Goal: Information Seeking & Learning: Find specific fact

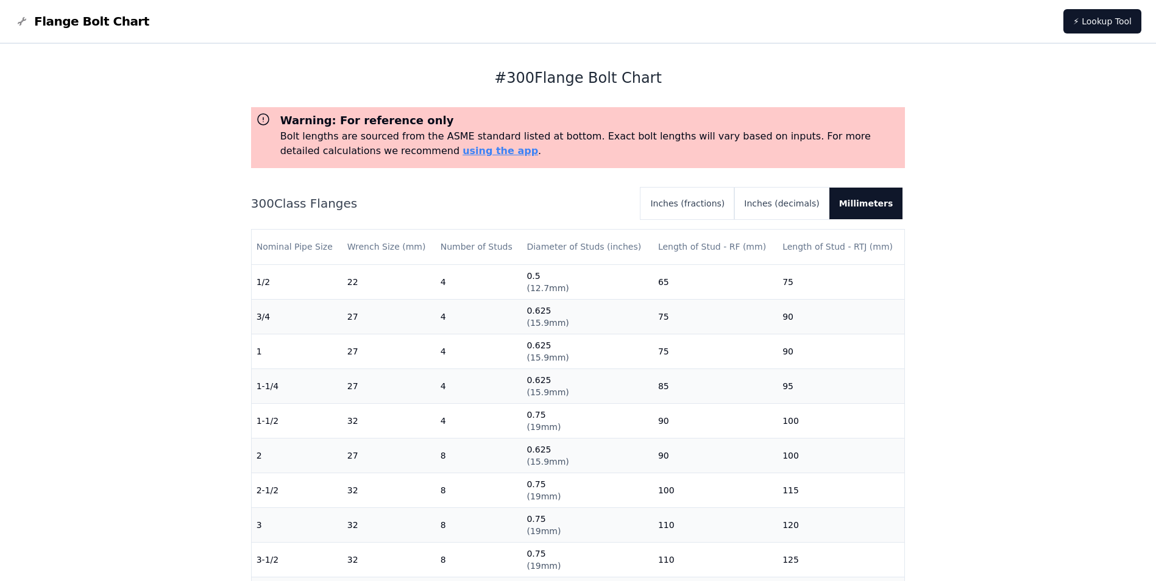
scroll to position [244, 0]
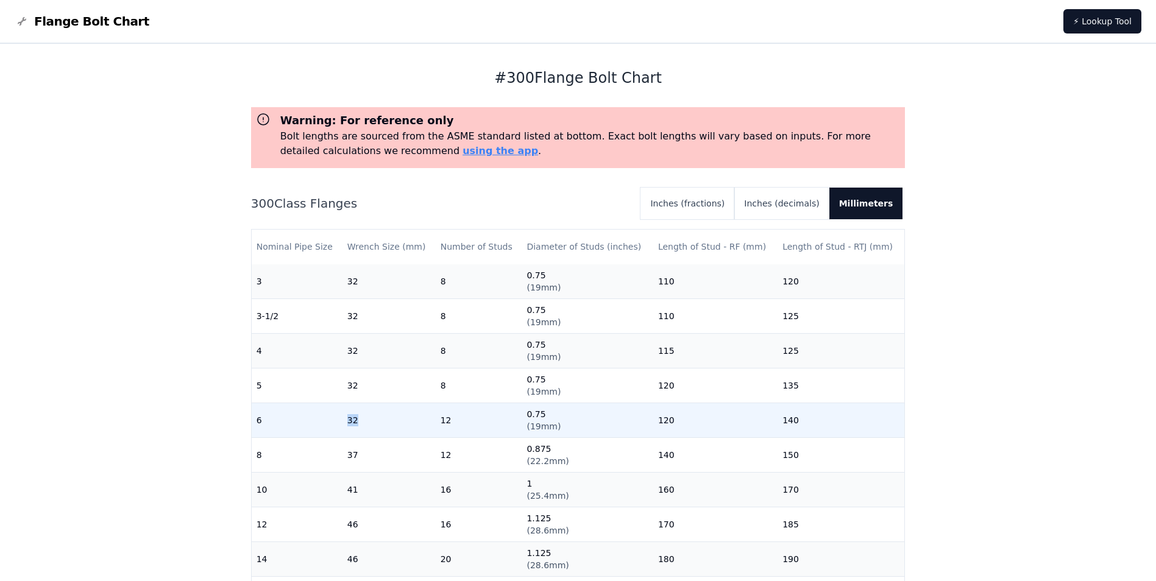
drag, startPoint x: 318, startPoint y: 425, endPoint x: 408, endPoint y: 416, distance: 90.1
click at [408, 416] on tr "6 32 12 0.75 ( 19mm ) 120 140" at bounding box center [578, 420] width 653 height 35
drag, startPoint x: 408, startPoint y: 416, endPoint x: 422, endPoint y: 421, distance: 15.6
click at [422, 421] on td "32" at bounding box center [388, 420] width 93 height 35
drag, startPoint x: 450, startPoint y: 425, endPoint x: 497, endPoint y: 422, distance: 46.4
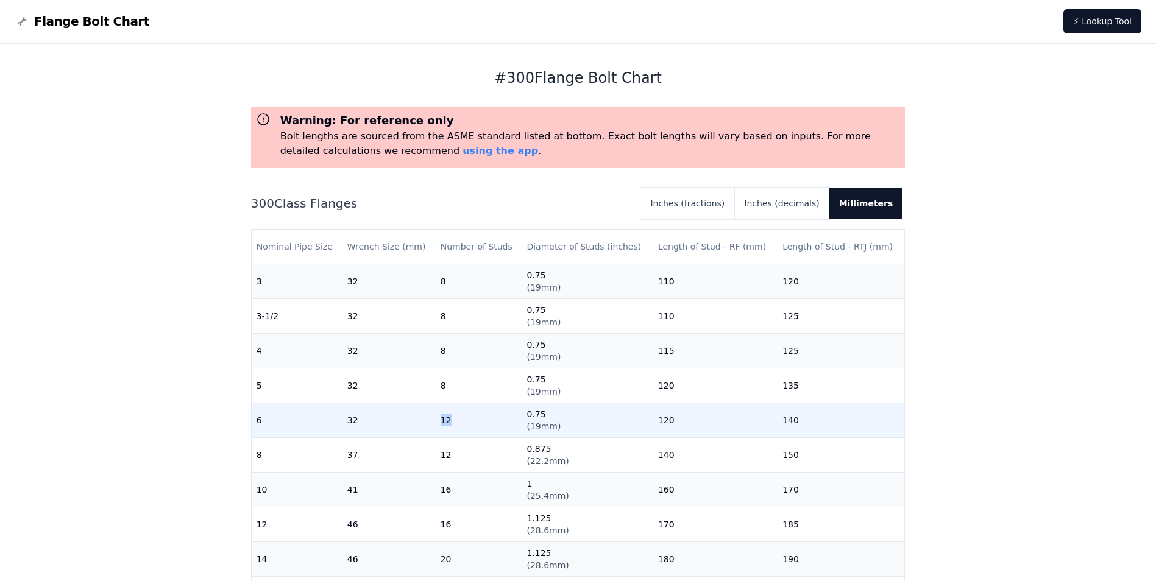
click at [497, 422] on tr "6 32 12 0.75 ( 19mm ) 120 140" at bounding box center [578, 420] width 653 height 35
drag, startPoint x: 497, startPoint y: 422, endPoint x: 455, endPoint y: 426, distance: 41.6
click at [455, 426] on td "12" at bounding box center [479, 420] width 87 height 35
drag, startPoint x: 433, startPoint y: 419, endPoint x: 386, endPoint y: 419, distance: 46.9
click at [386, 419] on tr "6 32 12 0.75 ( 19mm ) 120 140" at bounding box center [578, 420] width 653 height 35
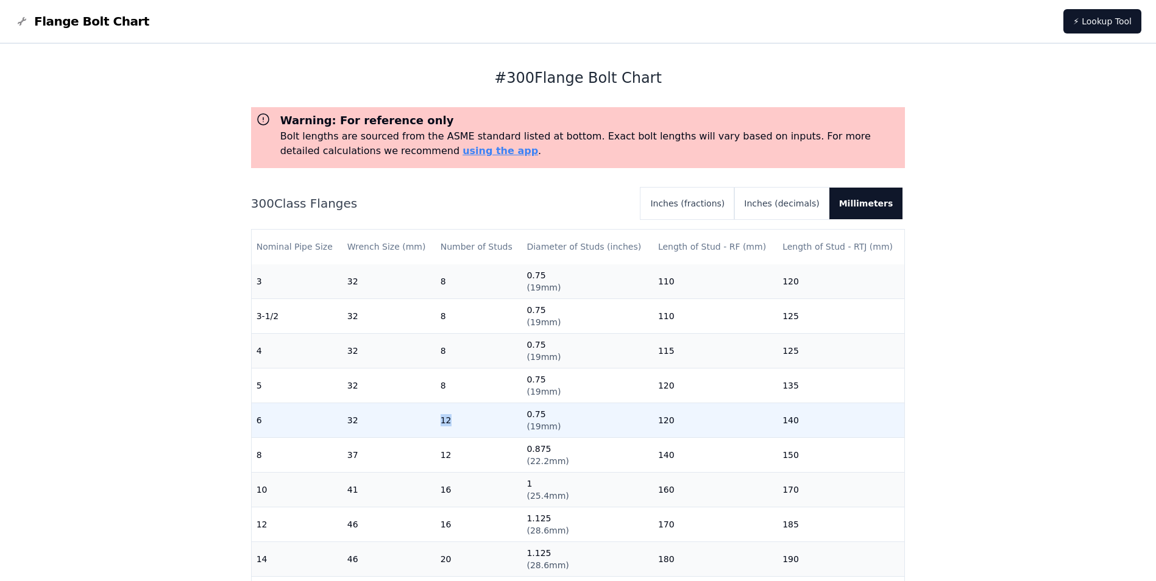
drag, startPoint x: 386, startPoint y: 419, endPoint x: 430, endPoint y: 436, distance: 46.8
click at [430, 436] on td "32" at bounding box center [388, 420] width 93 height 35
drag, startPoint x: 659, startPoint y: 423, endPoint x: 700, endPoint y: 425, distance: 41.4
click at [700, 425] on tr "6 32 12 0.75 ( 19mm ) 120 140" at bounding box center [578, 420] width 653 height 35
drag, startPoint x: 700, startPoint y: 425, endPoint x: 685, endPoint y: 433, distance: 17.5
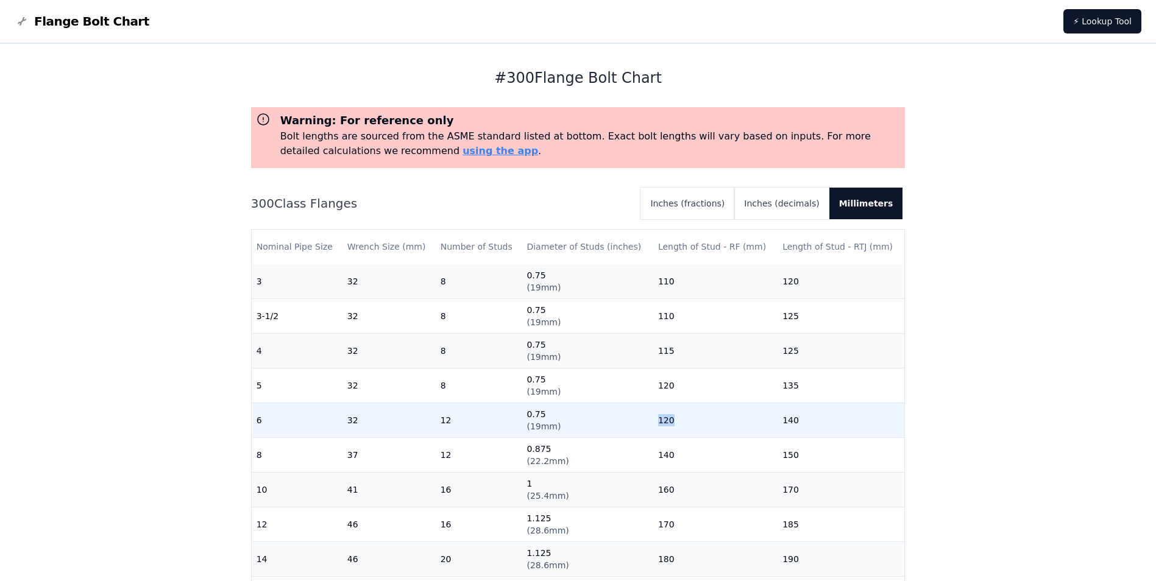
click at [685, 433] on td "120" at bounding box center [715, 420] width 124 height 35
drag, startPoint x: 673, startPoint y: 430, endPoint x: 732, endPoint y: 430, distance: 58.5
click at [732, 430] on tr "6 32 12 0.75 ( 19mm ) 120 140" at bounding box center [578, 420] width 653 height 35
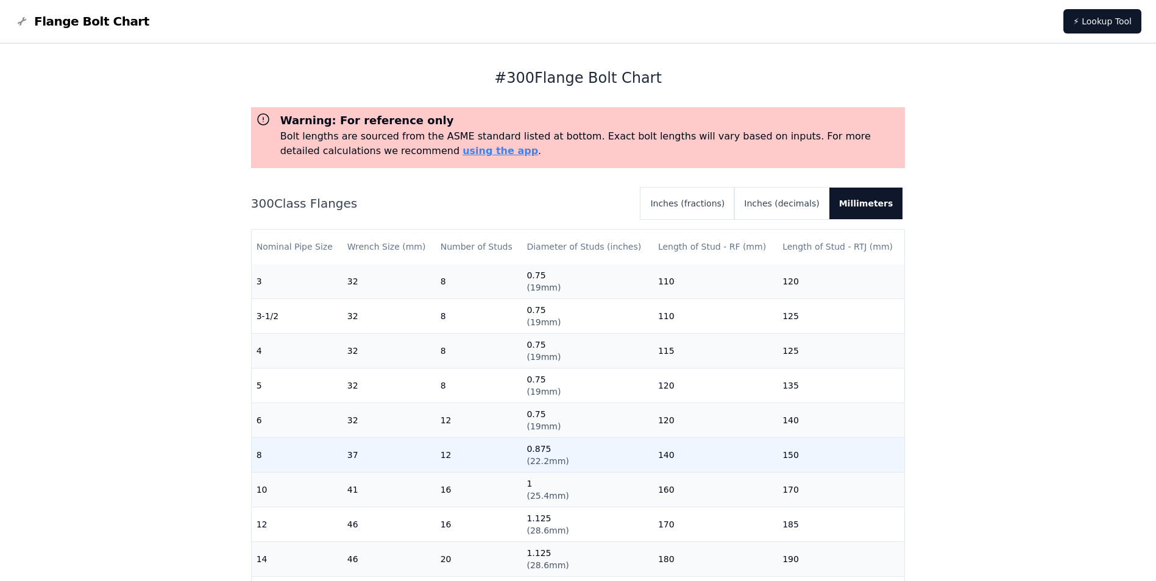
drag, startPoint x: 732, startPoint y: 430, endPoint x: 661, endPoint y: 445, distance: 72.3
click at [661, 445] on td "140" at bounding box center [715, 454] width 124 height 35
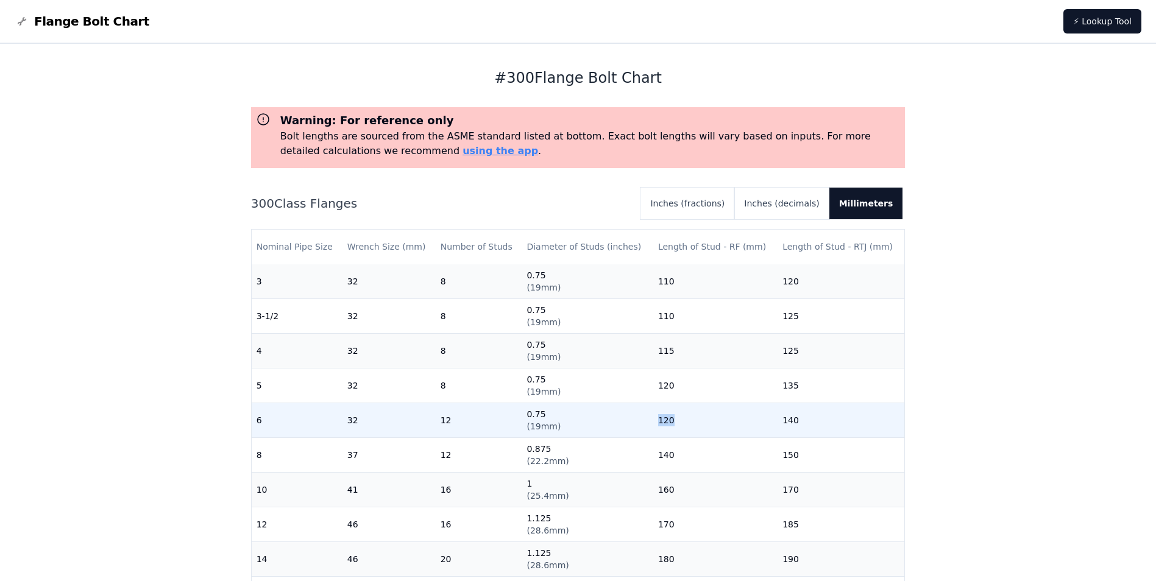
drag, startPoint x: 673, startPoint y: 430, endPoint x: 693, endPoint y: 430, distance: 19.5
click at [693, 430] on tr "6 32 12 0.75 ( 19mm ) 120 140" at bounding box center [578, 420] width 653 height 35
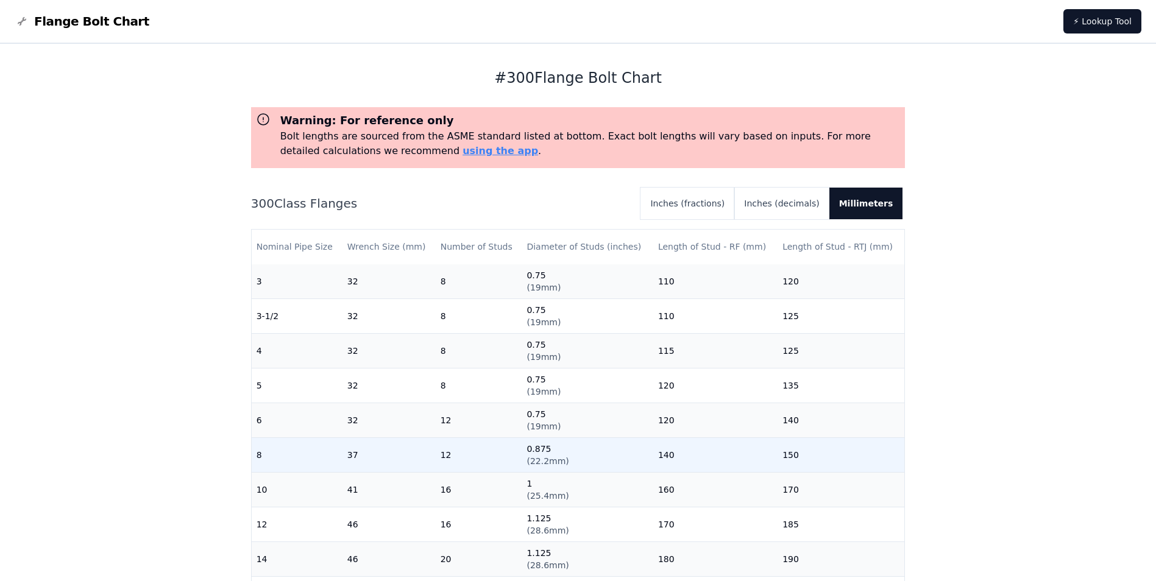
drag, startPoint x: 693, startPoint y: 430, endPoint x: 674, endPoint y: 449, distance: 26.3
click at [674, 449] on td "140" at bounding box center [715, 454] width 124 height 35
drag, startPoint x: 660, startPoint y: 461, endPoint x: 695, endPoint y: 462, distance: 34.2
click at [695, 462] on td "140" at bounding box center [715, 454] width 124 height 35
drag, startPoint x: 695, startPoint y: 462, endPoint x: 659, endPoint y: 465, distance: 36.1
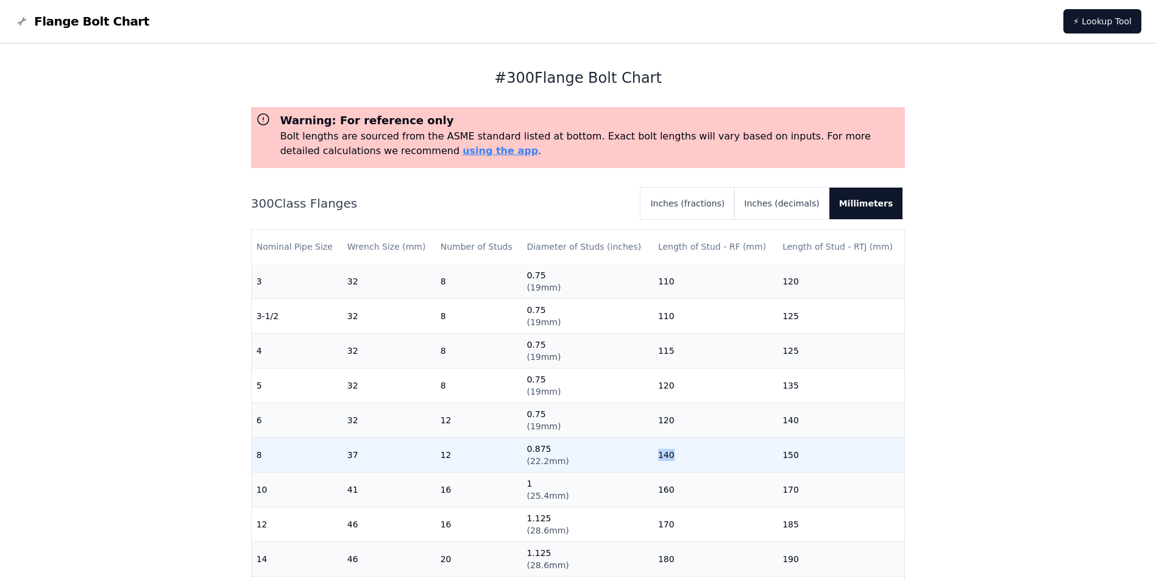
click at [659, 465] on td "140" at bounding box center [715, 454] width 124 height 35
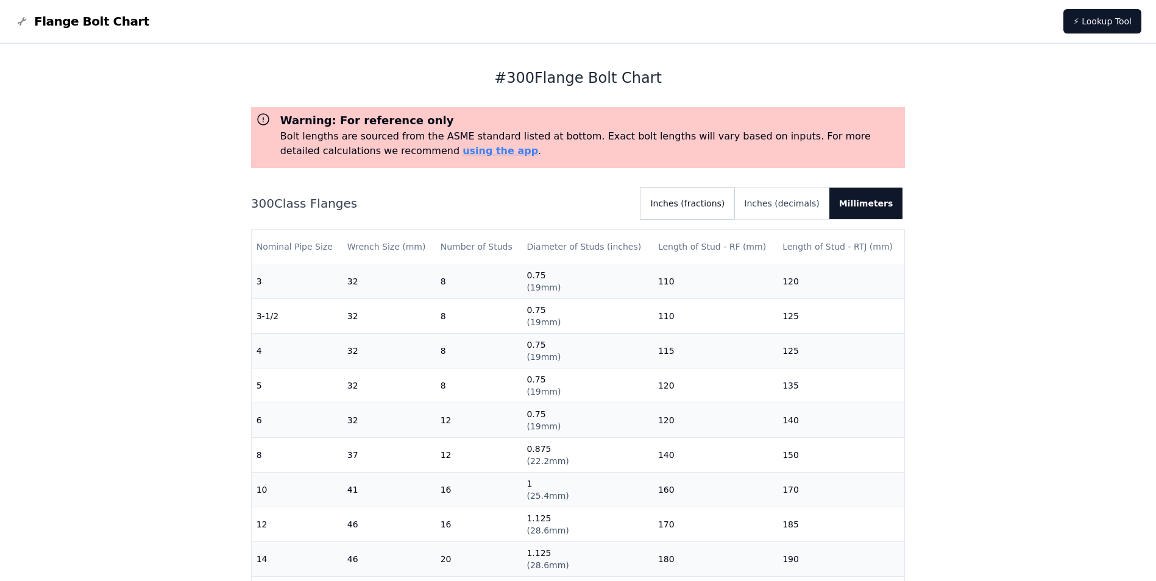
click at [710, 196] on button "Inches (fractions)" at bounding box center [687, 204] width 94 height 32
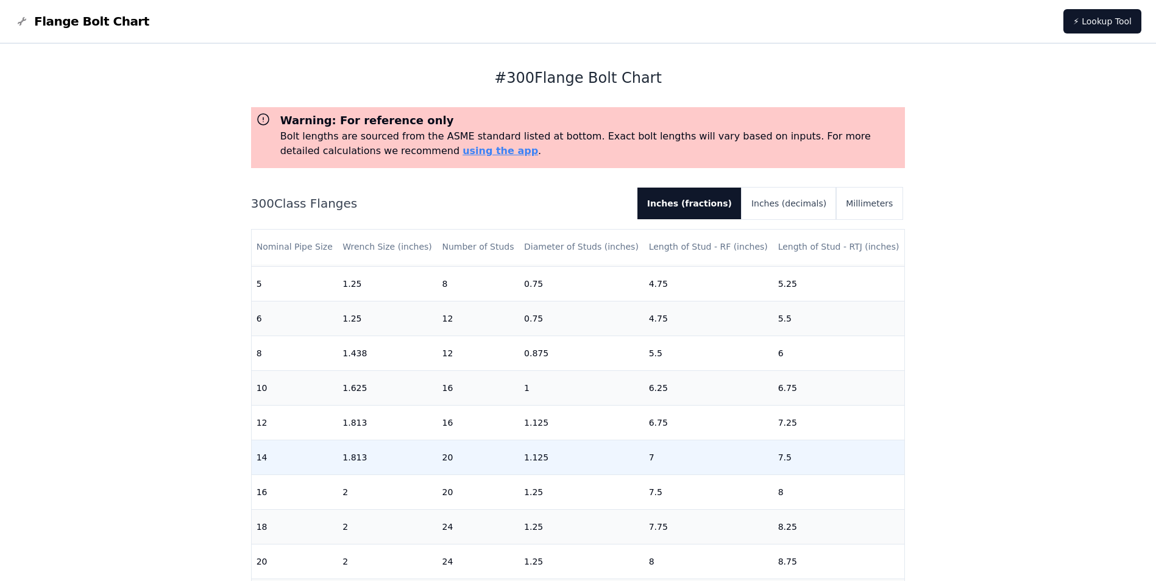
scroll to position [366, 0]
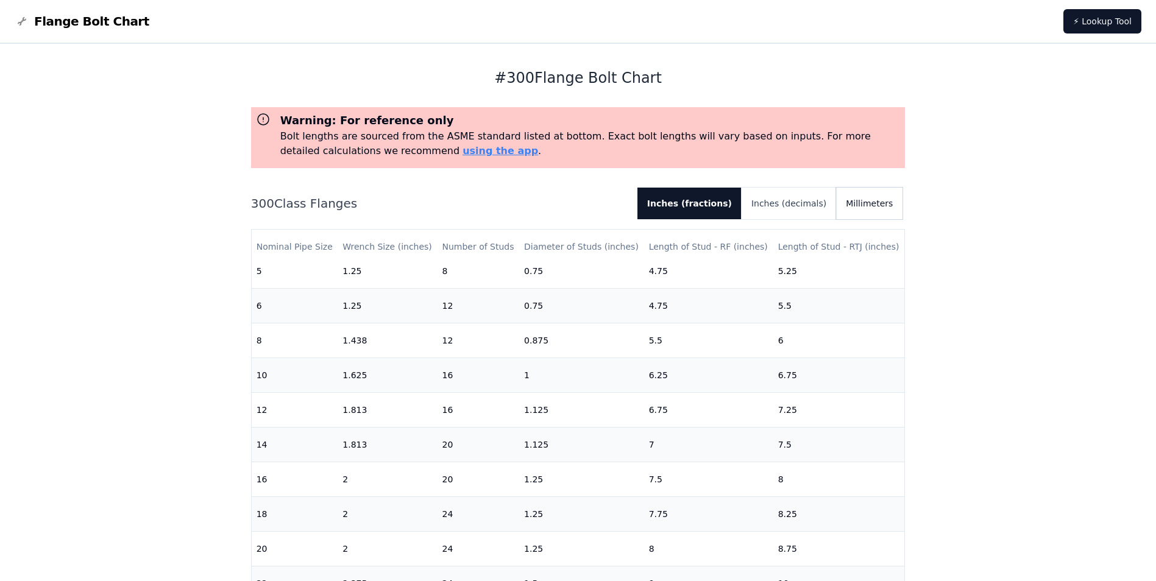
click at [861, 197] on button "Millimeters" at bounding box center [869, 204] width 66 height 32
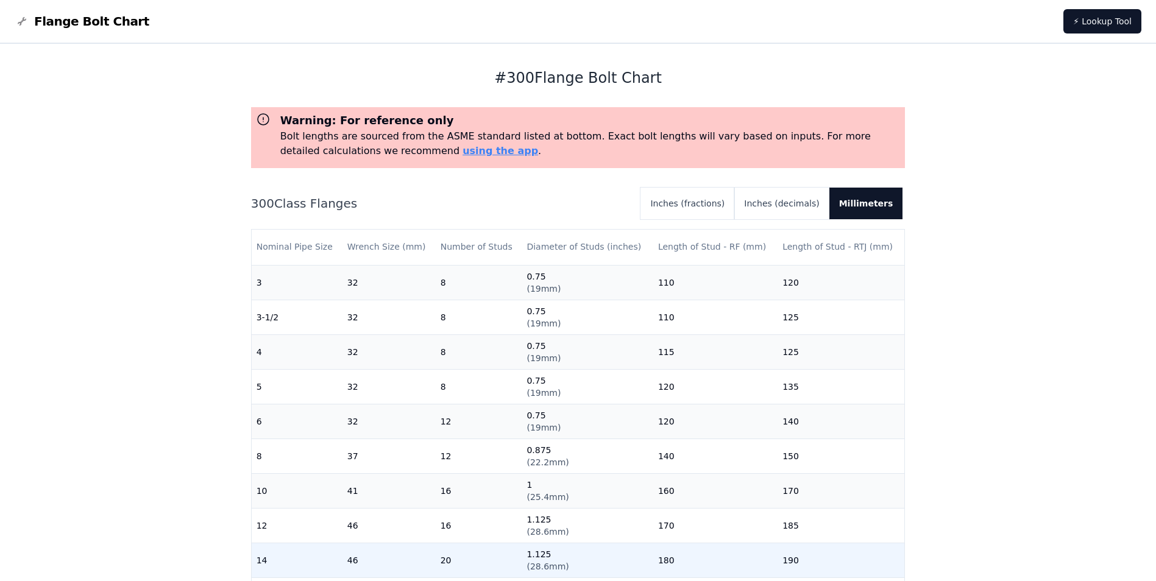
scroll to position [185, 0]
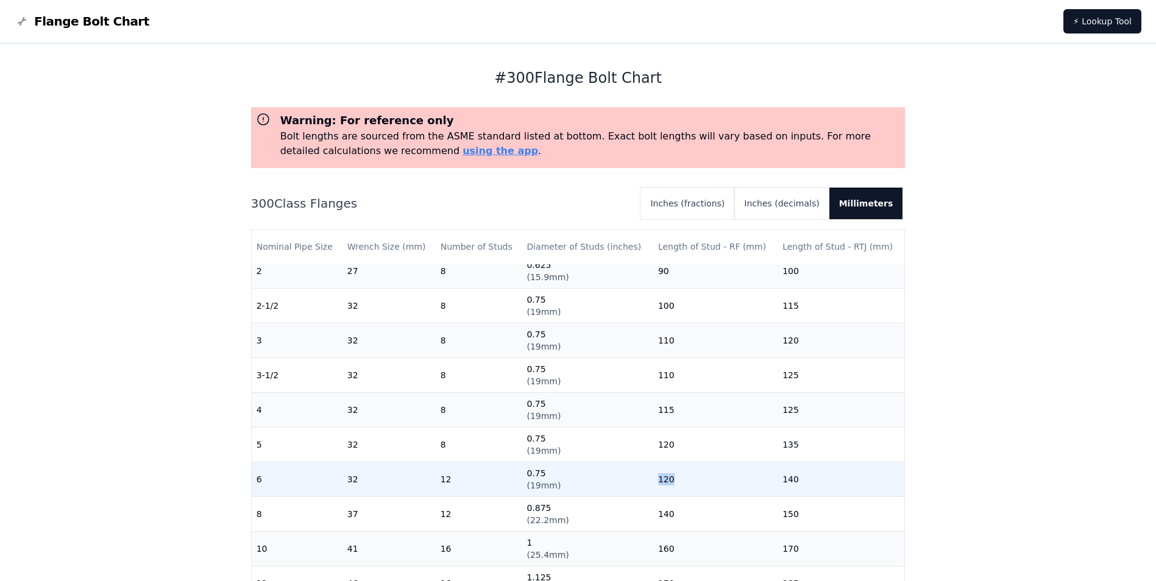
drag, startPoint x: 648, startPoint y: 478, endPoint x: 746, endPoint y: 479, distance: 98.7
click at [746, 479] on td "120" at bounding box center [715, 479] width 124 height 35
drag, startPoint x: 746, startPoint y: 479, endPoint x: 694, endPoint y: 487, distance: 53.0
click at [694, 487] on td "120" at bounding box center [715, 479] width 124 height 35
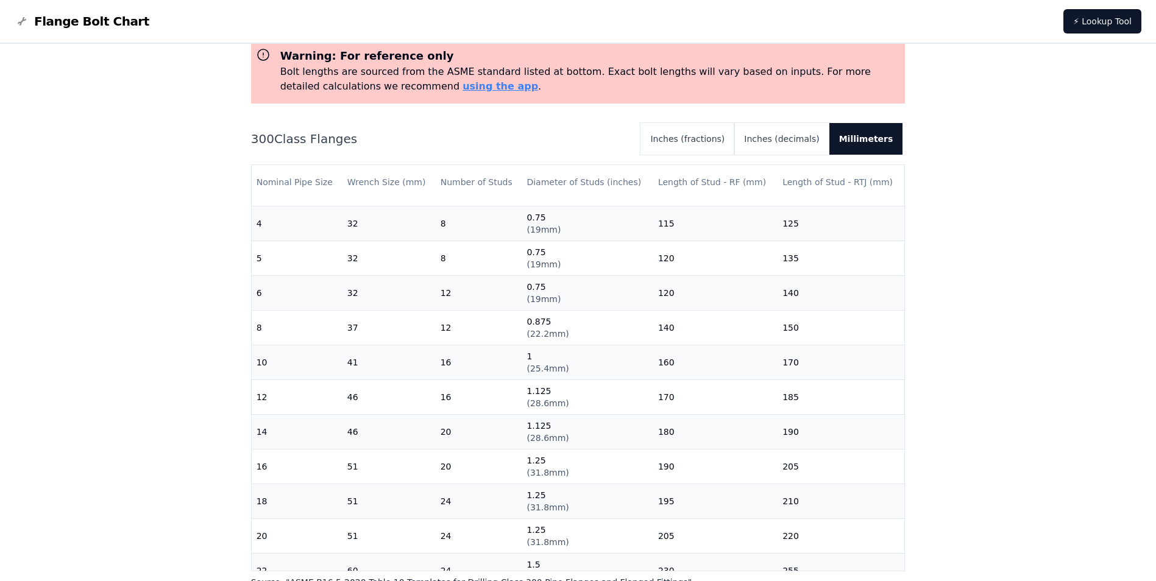
scroll to position [65, 0]
